Goal: Transaction & Acquisition: Download file/media

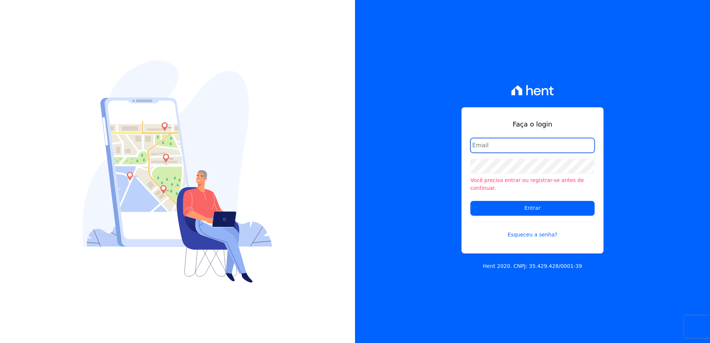
click at [491, 149] on input "email" at bounding box center [532, 145] width 124 height 15
type input "financeiro@vlbarros.com.br"
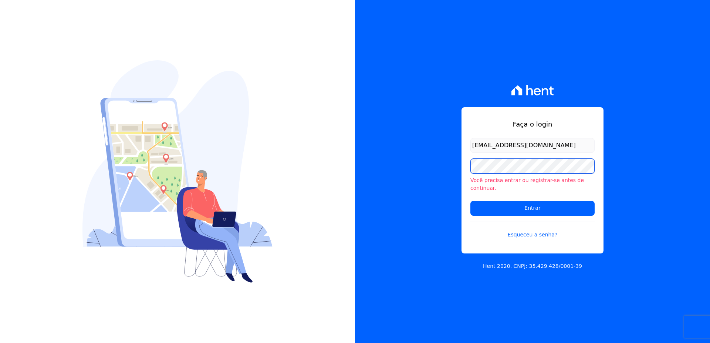
click at [470, 201] on input "Entrar" at bounding box center [532, 208] width 124 height 15
click at [470, 200] on input "Entrar" at bounding box center [532, 207] width 124 height 15
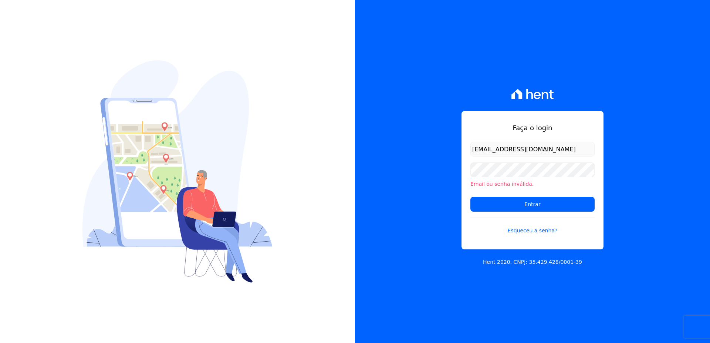
click at [561, 150] on input "financeiro@vlbarros.com.br" at bounding box center [532, 149] width 124 height 15
type input "financeiro@vlbarros.com.br"
click at [522, 204] on input "Entrar" at bounding box center [532, 204] width 124 height 15
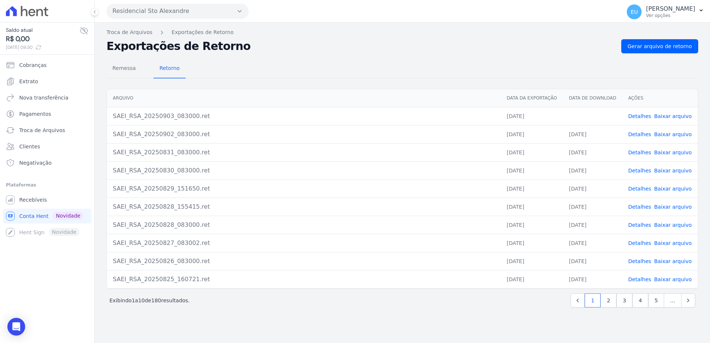
click at [640, 115] on link "Detalhes" at bounding box center [639, 116] width 23 height 6
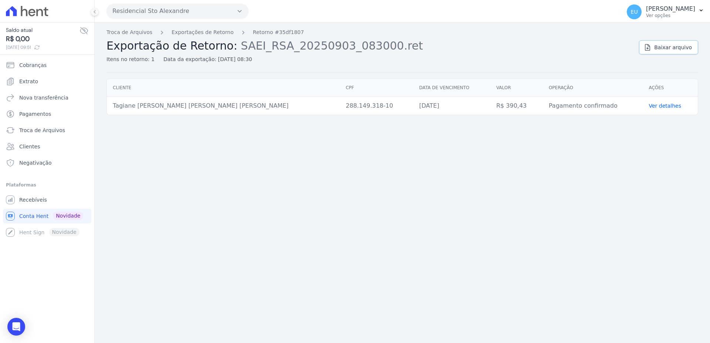
click at [668, 48] on span "Baixar arquivo" at bounding box center [673, 47] width 38 height 7
click at [30, 127] on span "Troca de Arquivos" at bounding box center [42, 129] width 46 height 7
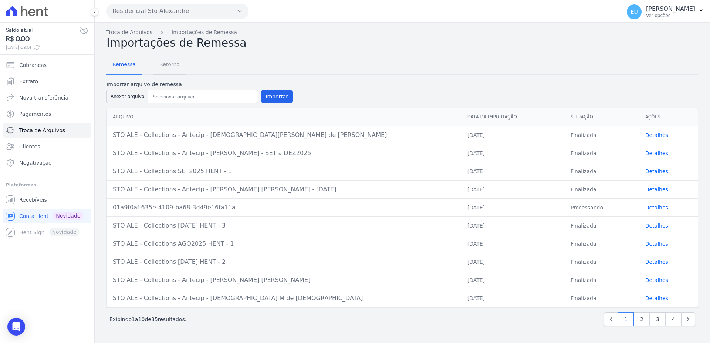
click at [165, 62] on span "Retorno" at bounding box center [169, 64] width 29 height 15
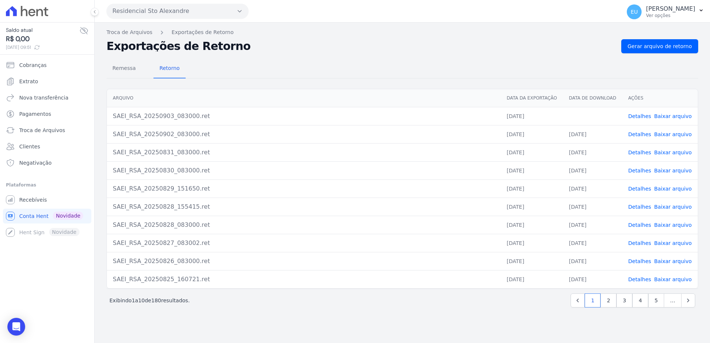
click at [640, 114] on link "Detalhes" at bounding box center [639, 116] width 23 height 6
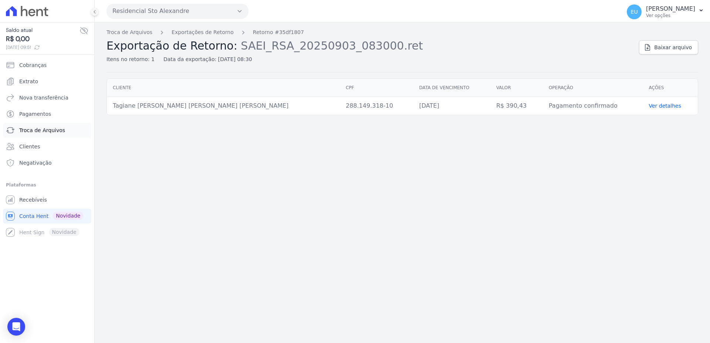
click at [41, 128] on span "Troca de Arquivos" at bounding box center [42, 129] width 46 height 7
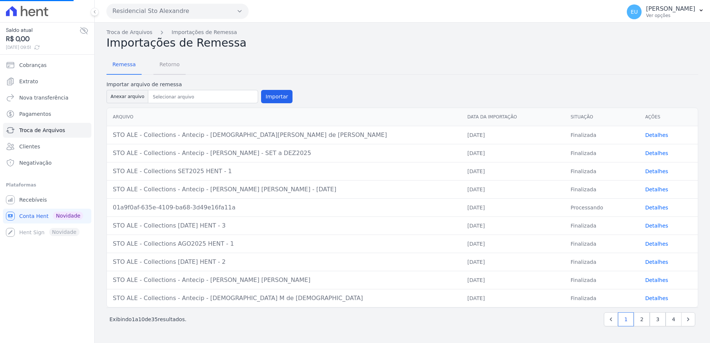
click at [165, 62] on span "Retorno" at bounding box center [169, 64] width 29 height 15
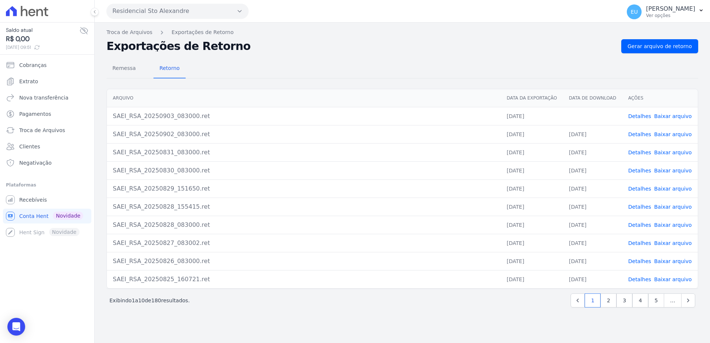
click at [670, 116] on link "Baixar arquivo" at bounding box center [673, 116] width 38 height 6
click at [654, 46] on span "Gerar arquivo de retorno" at bounding box center [659, 46] width 64 height 7
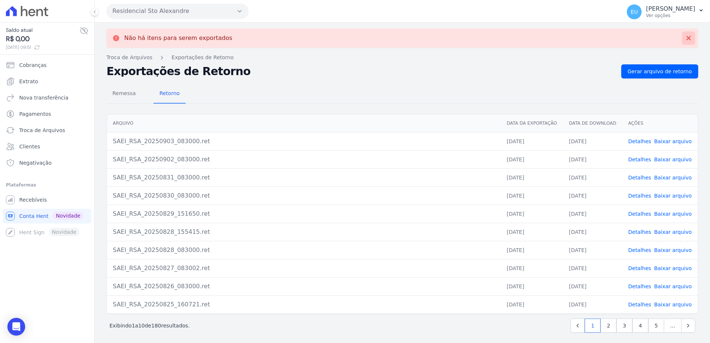
click at [685, 36] on icon at bounding box center [688, 37] width 7 height 7
